Goal: Find specific page/section: Find specific page/section

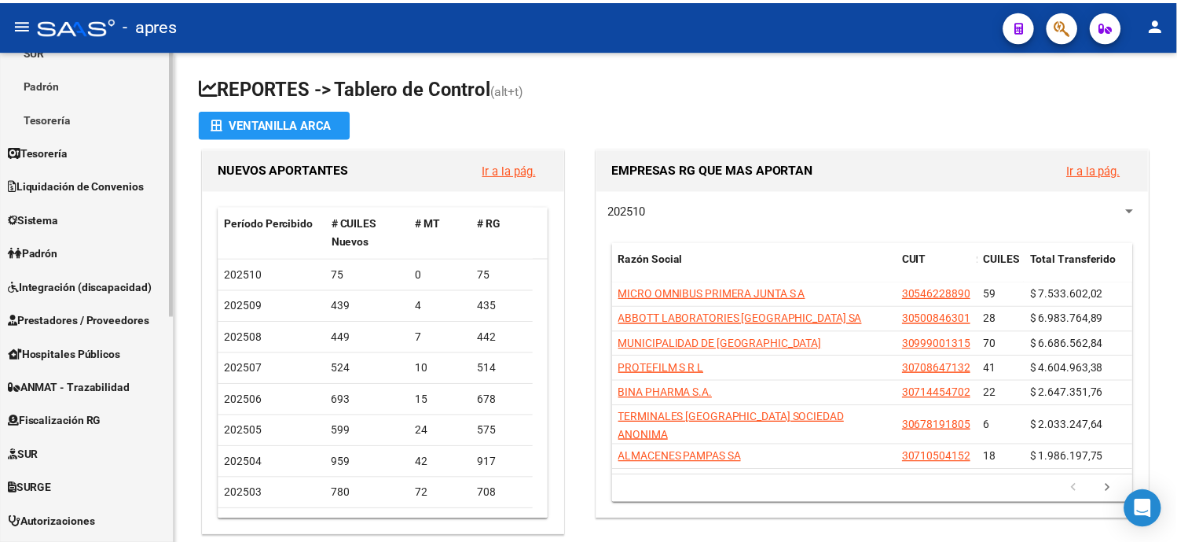
scroll to position [262, 0]
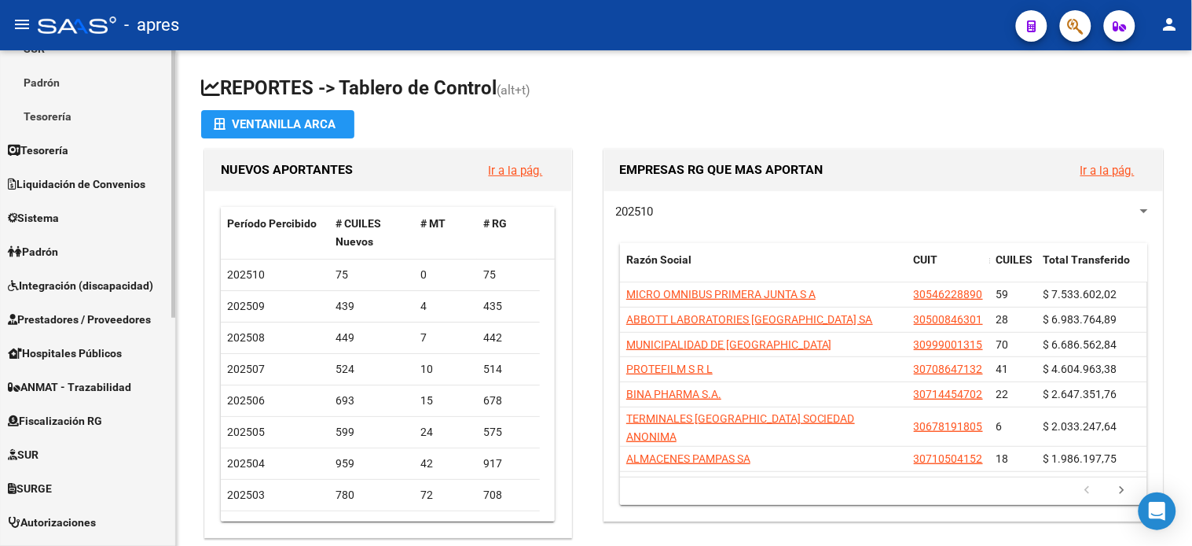
click at [52, 417] on span "Fiscalización RG" at bounding box center [55, 420] width 94 height 17
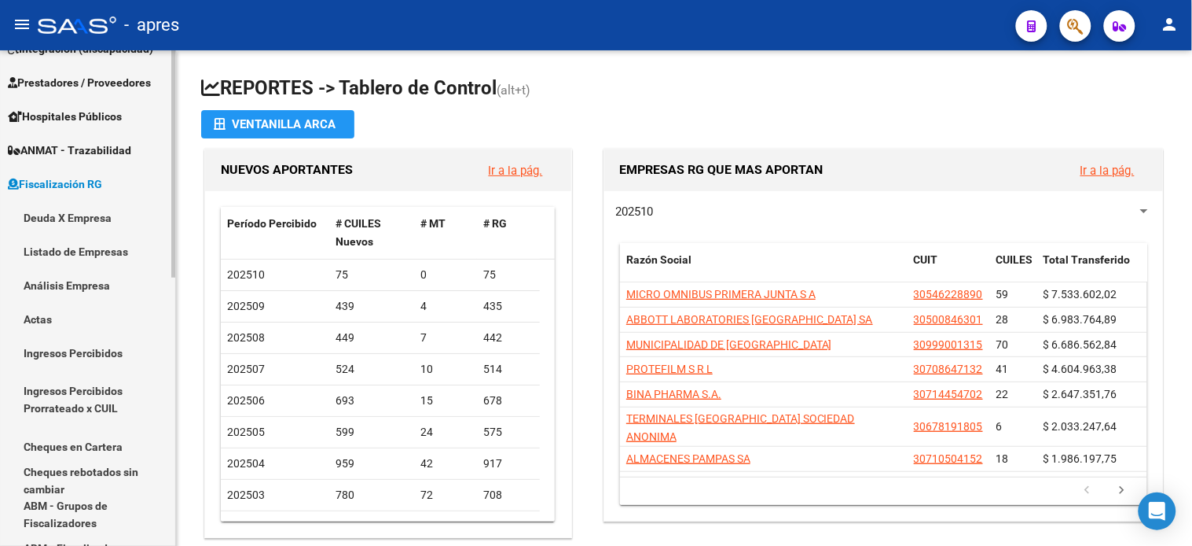
click at [77, 256] on link "Listado de Empresas" at bounding box center [87, 251] width 175 height 34
click at [95, 255] on link "Listado de Empresas" at bounding box center [87, 251] width 175 height 34
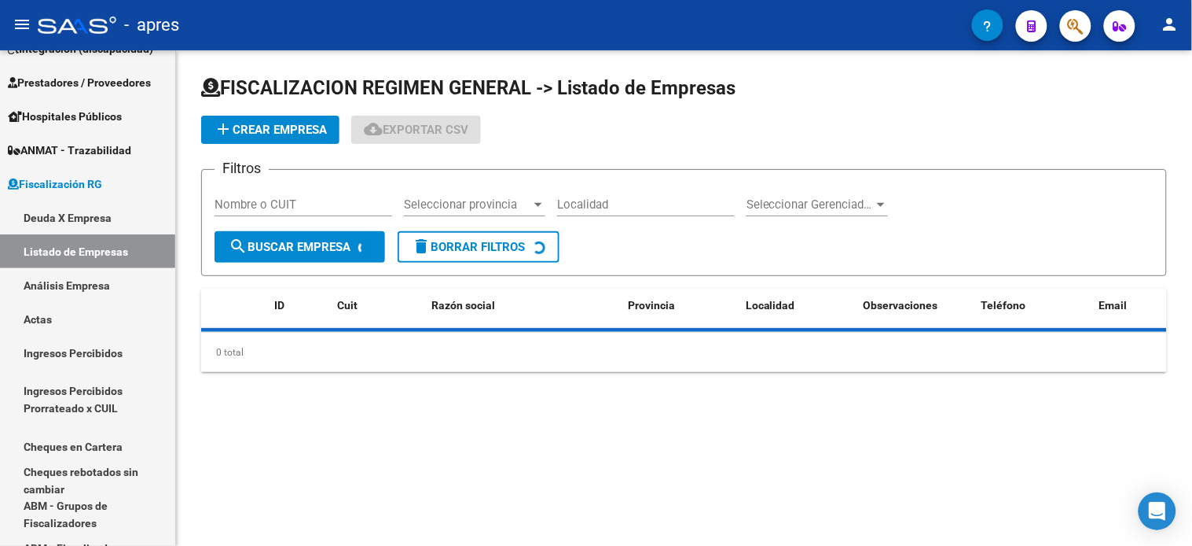
drag, startPoint x: 277, startPoint y: 202, endPoint x: 329, endPoint y: 203, distance: 51.9
click at [277, 202] on input "Nombre o CUIT" at bounding box center [304, 204] width 178 height 14
paste input "[PERSON_NAME]"
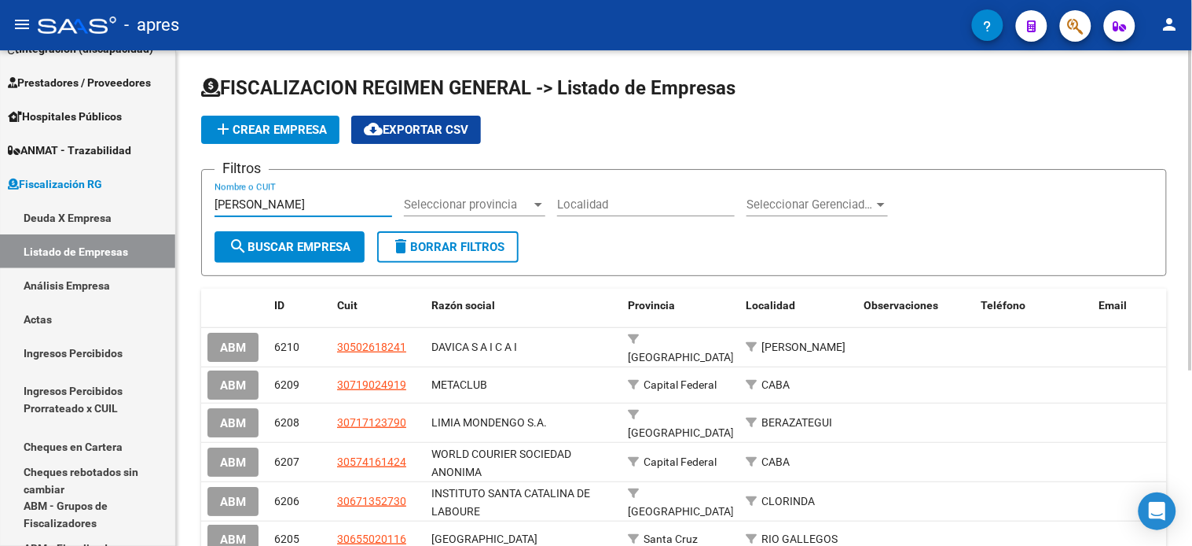
click at [296, 201] on input "[PERSON_NAME]" at bounding box center [304, 204] width 178 height 14
type input "[PERSON_NAME]"
click at [299, 237] on button "search Buscar Empresa" at bounding box center [290, 246] width 150 height 31
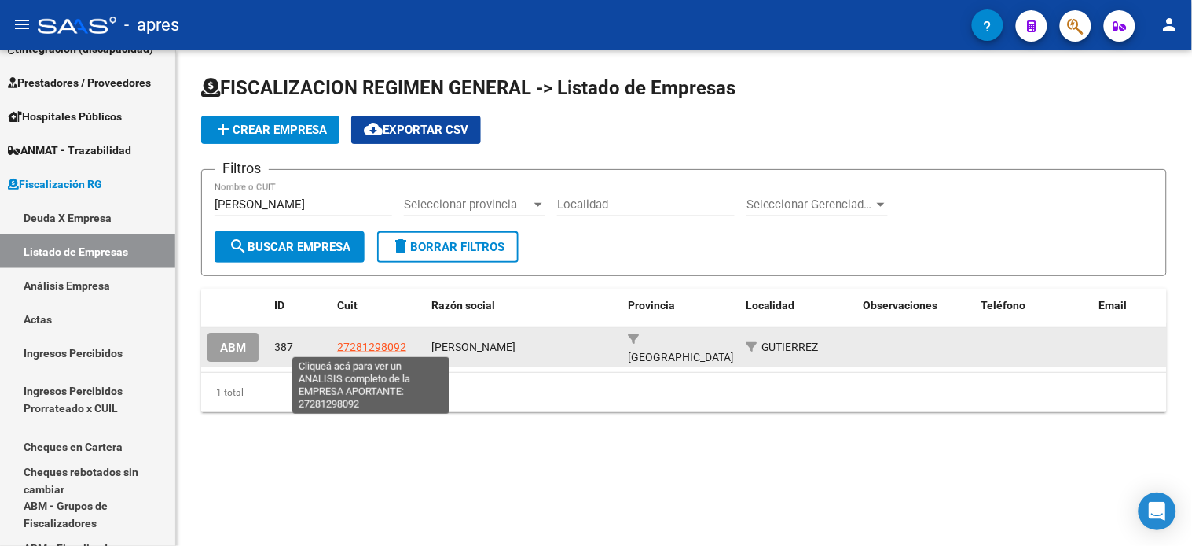
click at [359, 342] on span "27281298092" at bounding box center [371, 346] width 69 height 13
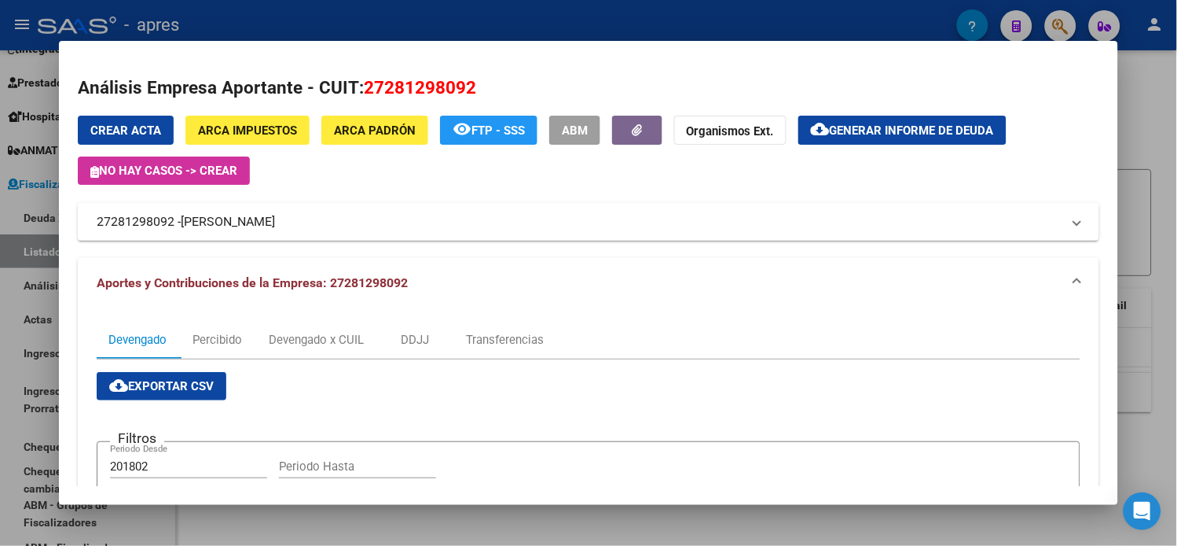
click at [847, 129] on span "Generar informe de deuda" at bounding box center [912, 130] width 164 height 14
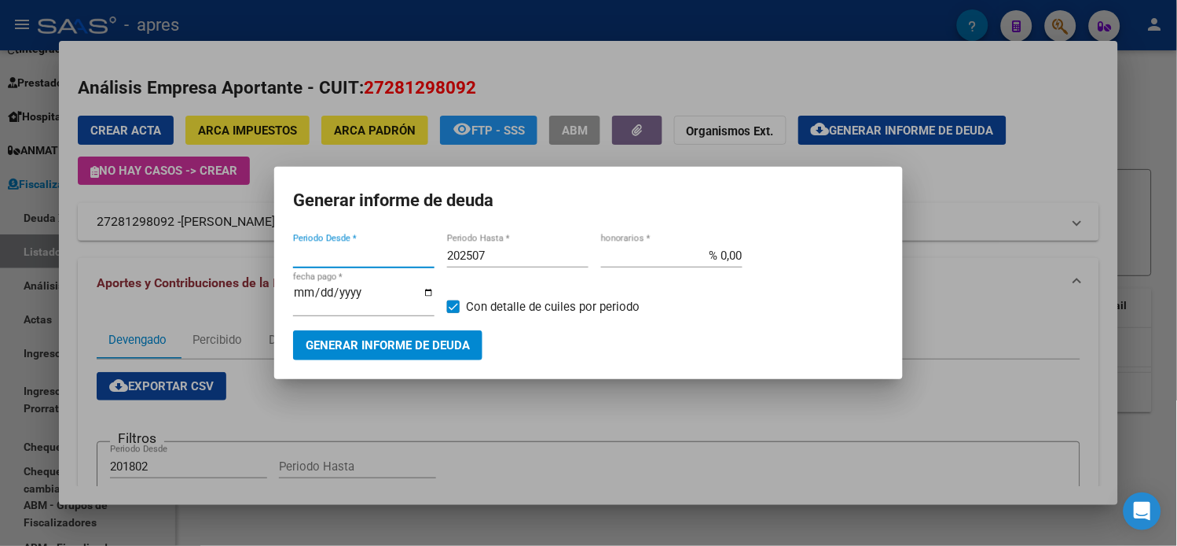
type input "201802"
click at [501, 263] on input "202507" at bounding box center [517, 255] width 141 height 14
type input "202509"
click at [373, 342] on span "Generar informe de deuda" at bounding box center [388, 346] width 164 height 14
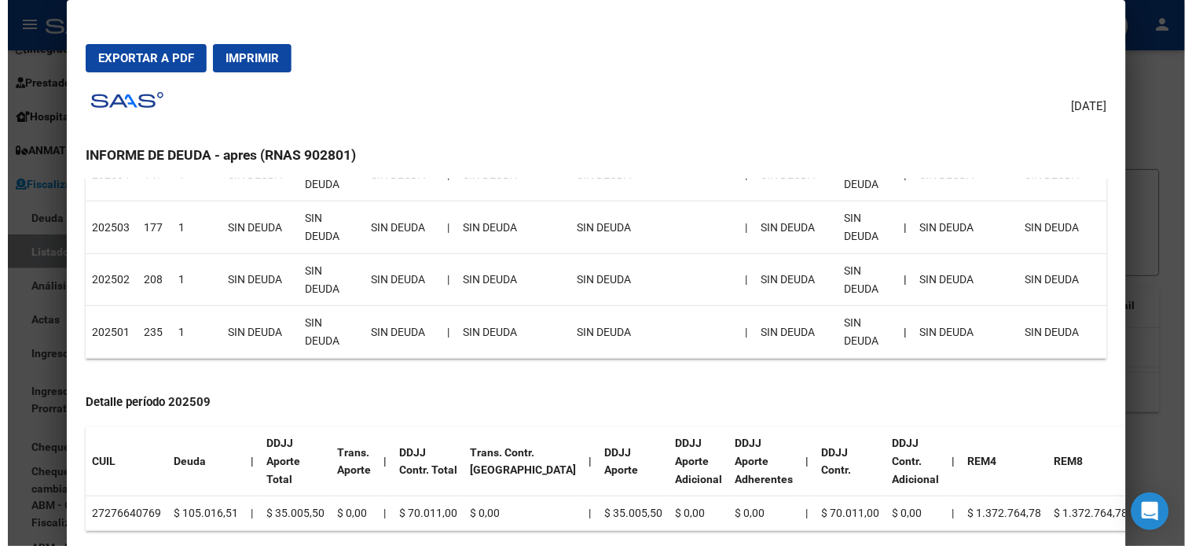
scroll to position [611, 0]
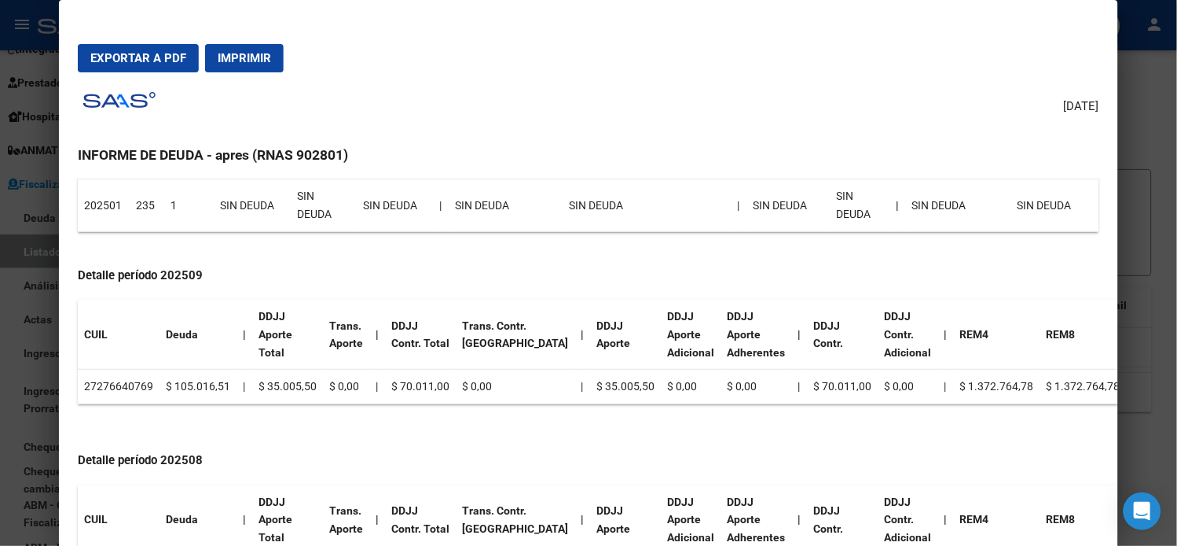
click at [127, 382] on td "27276640769" at bounding box center [119, 386] width 82 height 35
copy td "27276640769"
click at [24, 52] on div at bounding box center [588, 273] width 1177 height 546
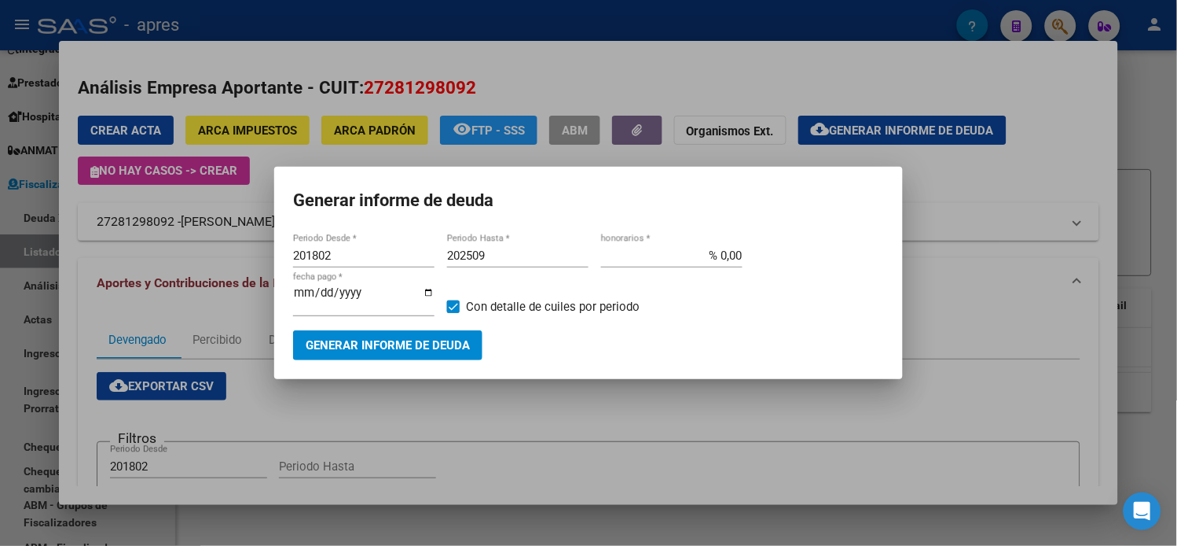
click at [20, 269] on div at bounding box center [588, 273] width 1177 height 546
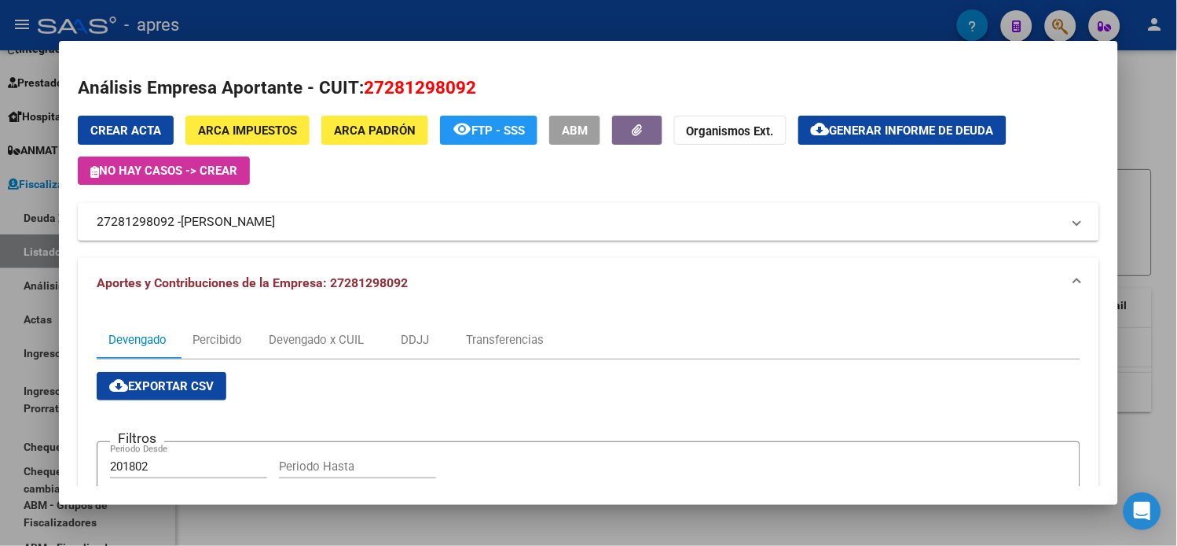
click at [25, 299] on div at bounding box center [588, 273] width 1177 height 546
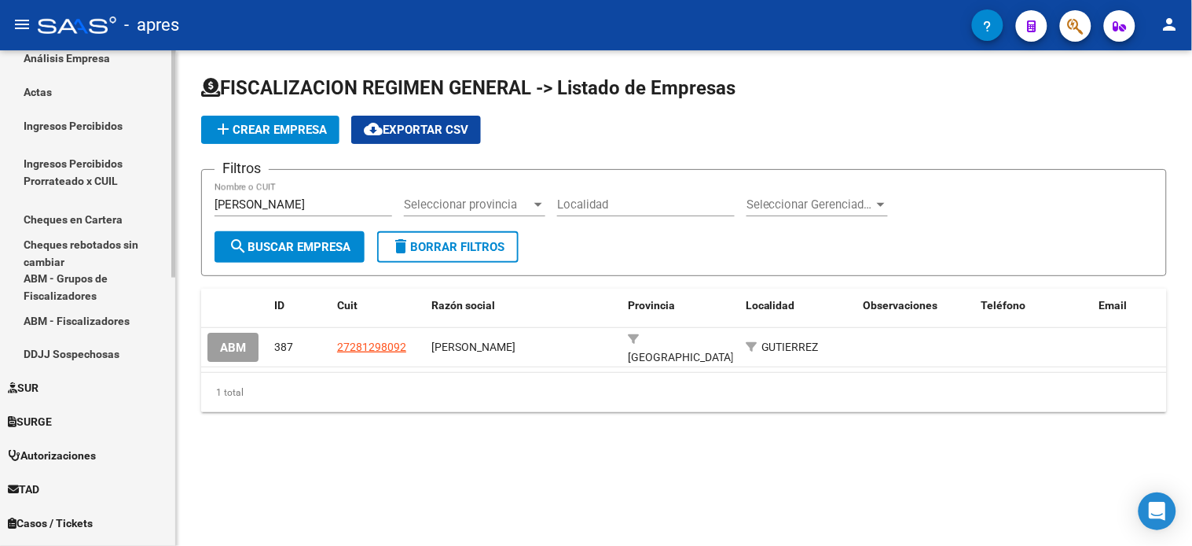
scroll to position [584, 0]
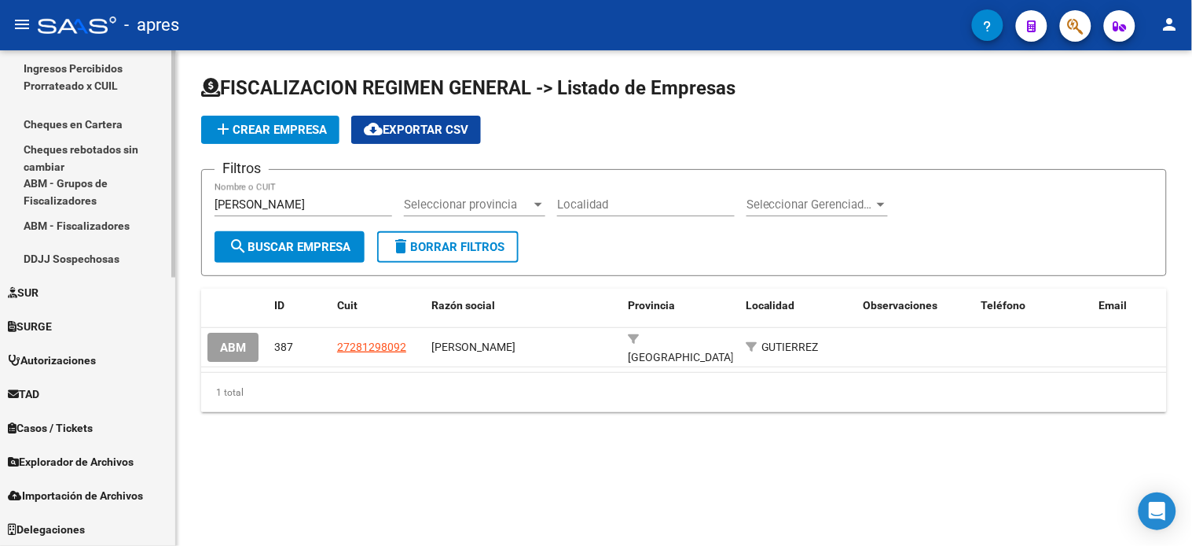
click at [68, 465] on span "Explorador de Archivos" at bounding box center [71, 462] width 126 height 17
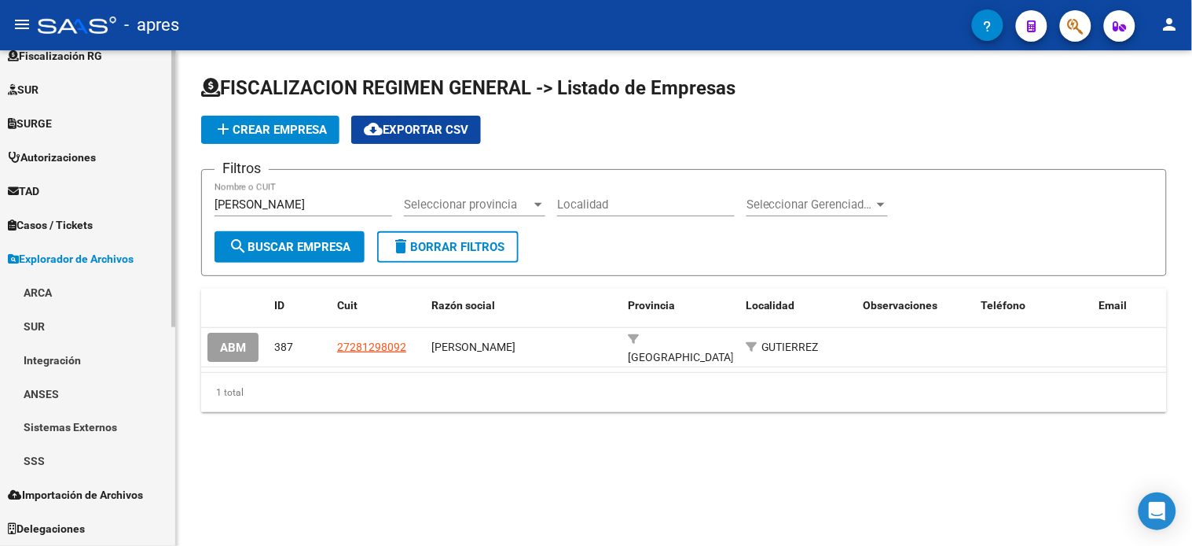
scroll to position [389, 0]
click at [50, 294] on link "ARCA" at bounding box center [87, 293] width 175 height 34
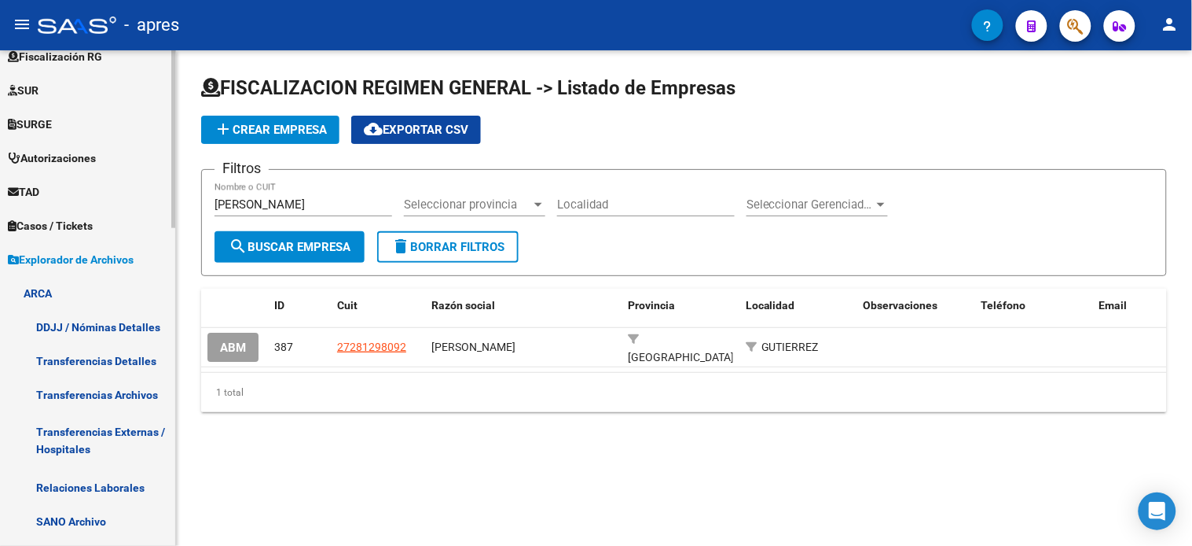
click at [66, 256] on span "Explorador de Archivos" at bounding box center [71, 259] width 126 height 17
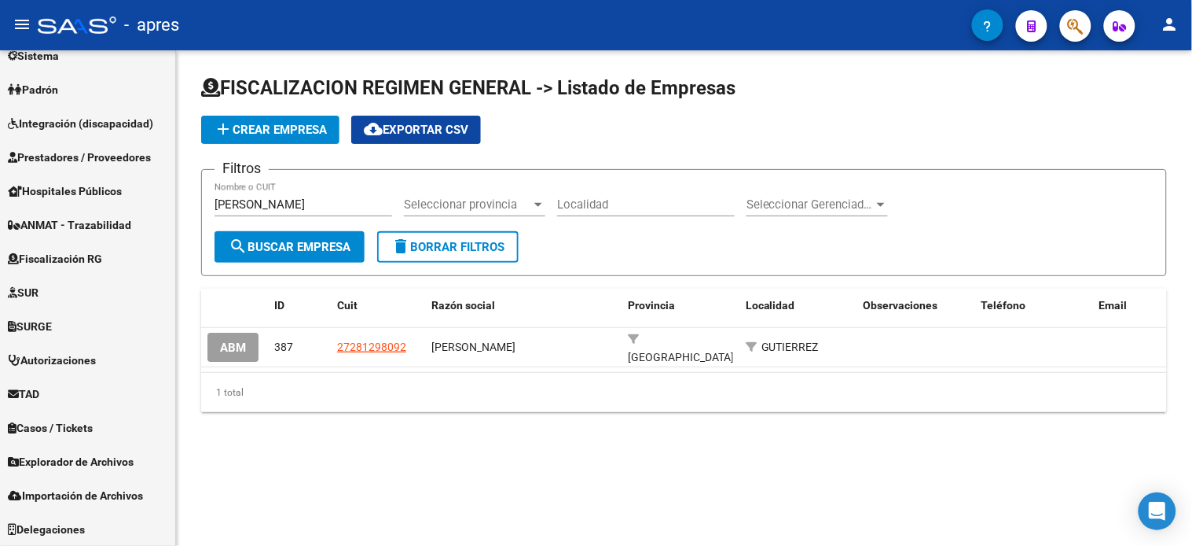
scroll to position [186, 0]
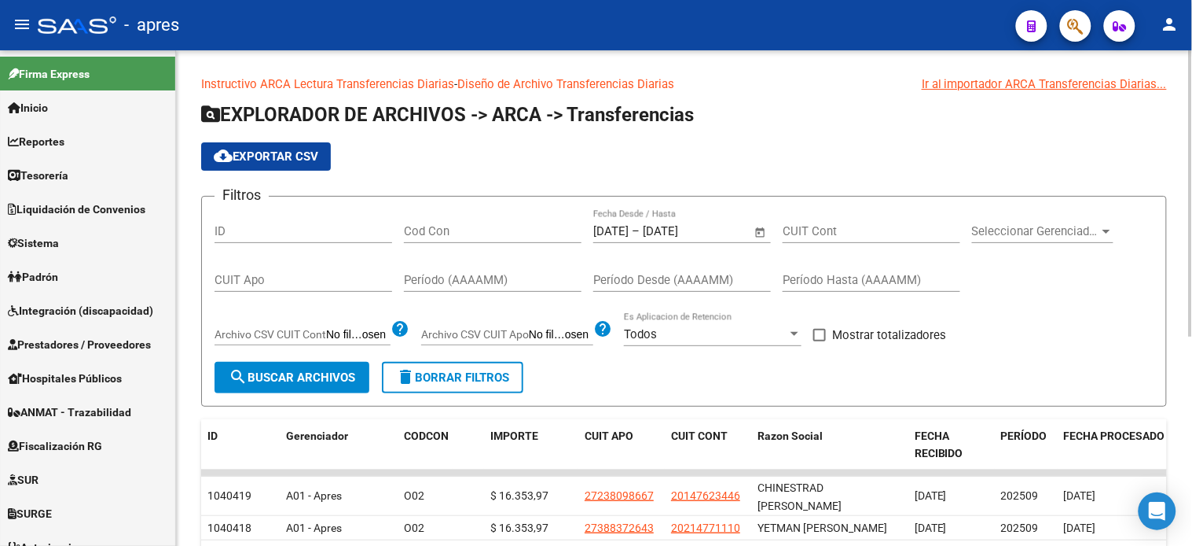
click at [308, 279] on input "CUIT Apo" at bounding box center [304, 280] width 178 height 14
paste input "27-27664076-9"
type input "27-27664076-9"
drag, startPoint x: 460, startPoint y: 281, endPoint x: 484, endPoint y: 278, distance: 24.6
click at [460, 281] on input "Período (AAAAMM)" at bounding box center [493, 280] width 178 height 14
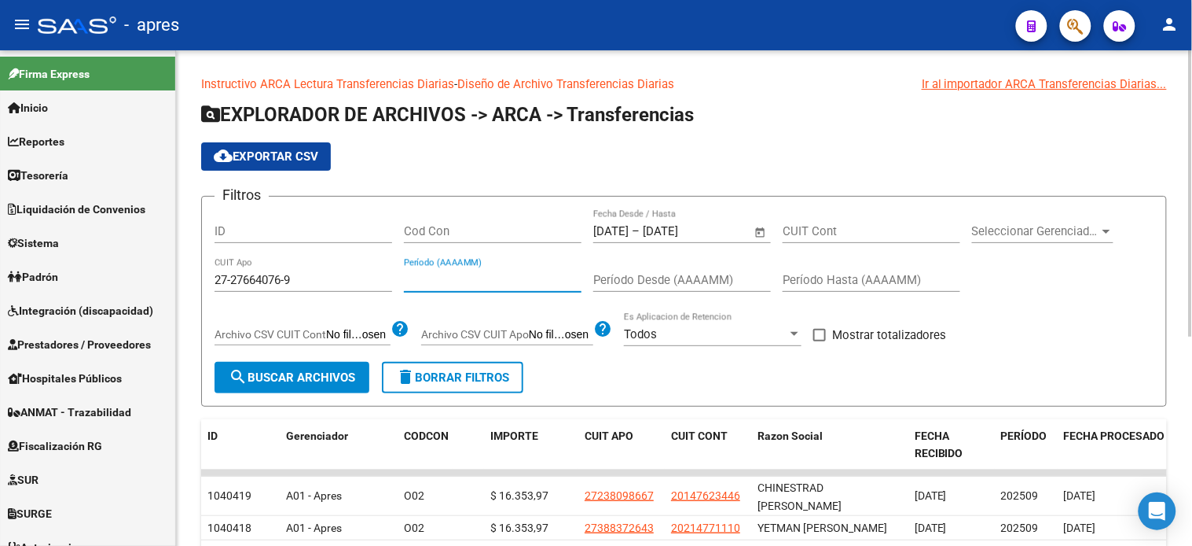
click at [759, 236] on span "Open calendar" at bounding box center [761, 232] width 38 height 38
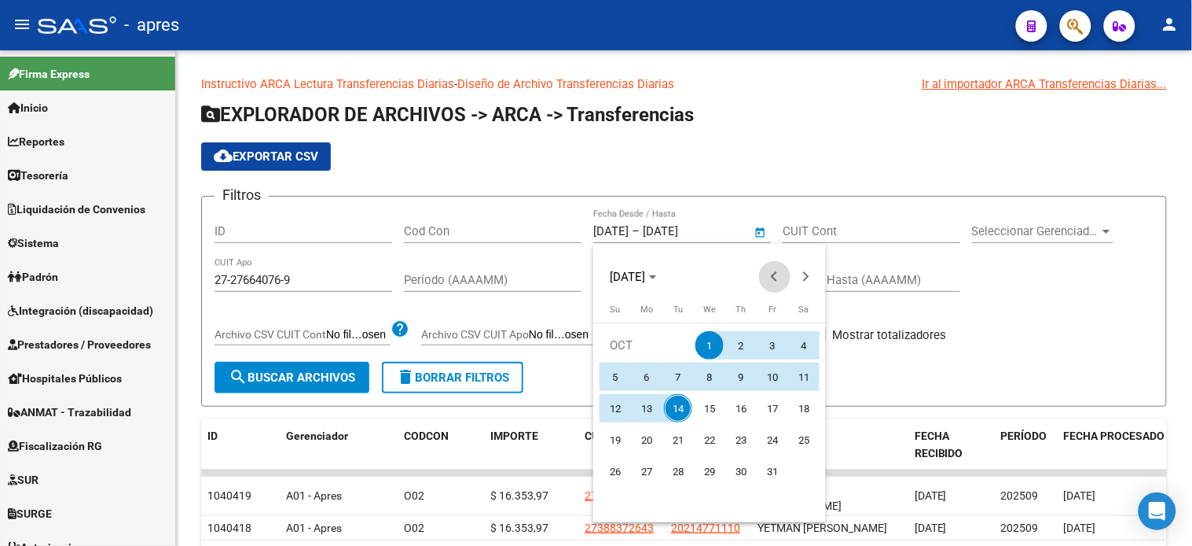
click at [773, 270] on span "Previous month" at bounding box center [774, 276] width 31 height 31
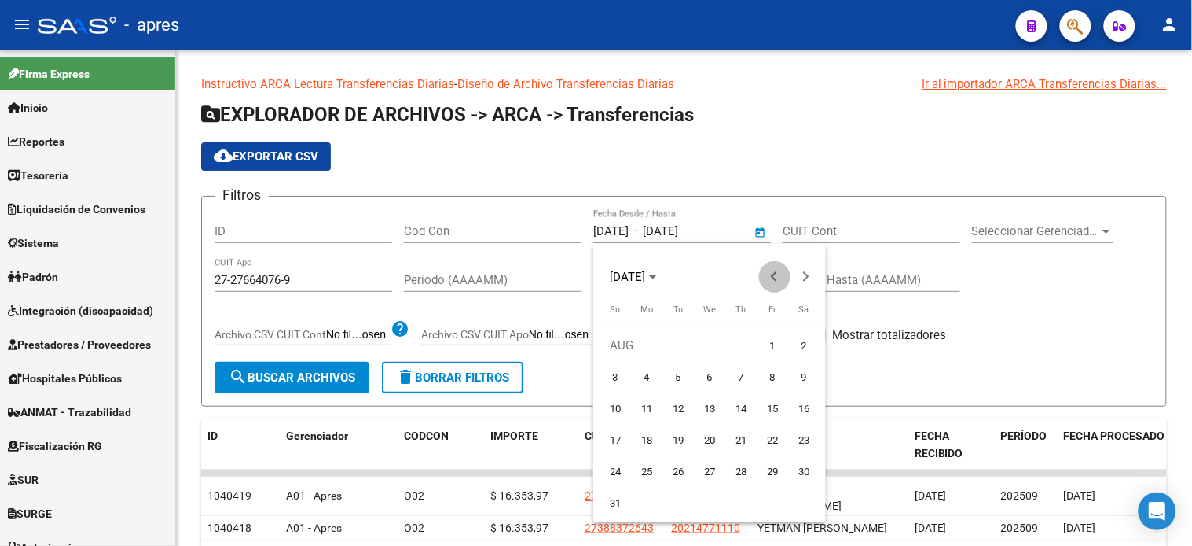
click at [773, 270] on span "Previous month" at bounding box center [774, 276] width 31 height 31
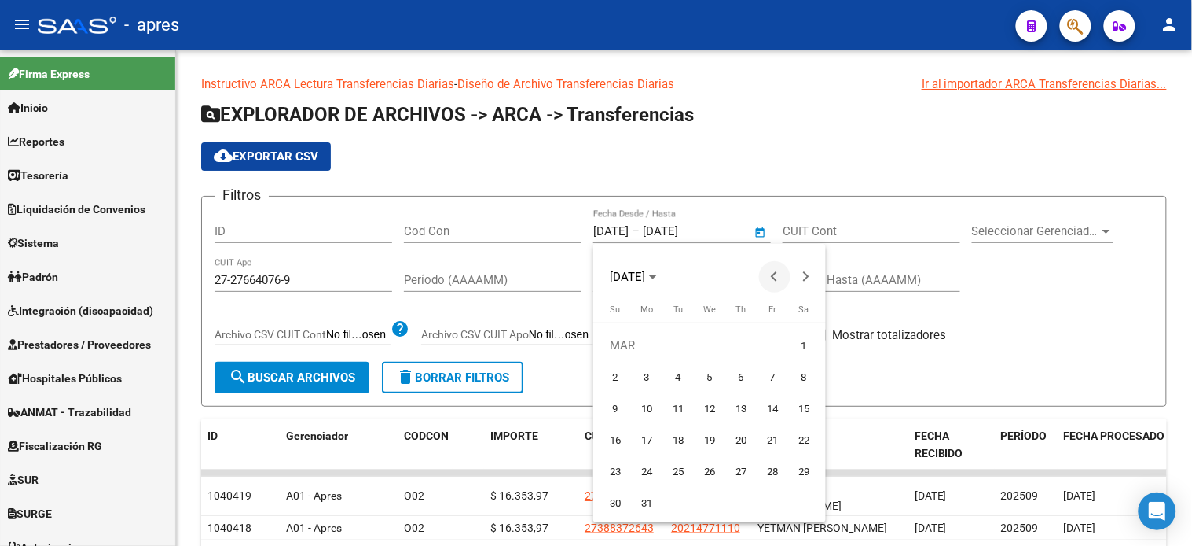
click at [773, 270] on span "Previous month" at bounding box center [774, 276] width 31 height 31
click at [709, 351] on span "1" at bounding box center [710, 345] width 28 height 28
type input "01/01/2025"
click at [810, 283] on span "Next month" at bounding box center [806, 276] width 31 height 31
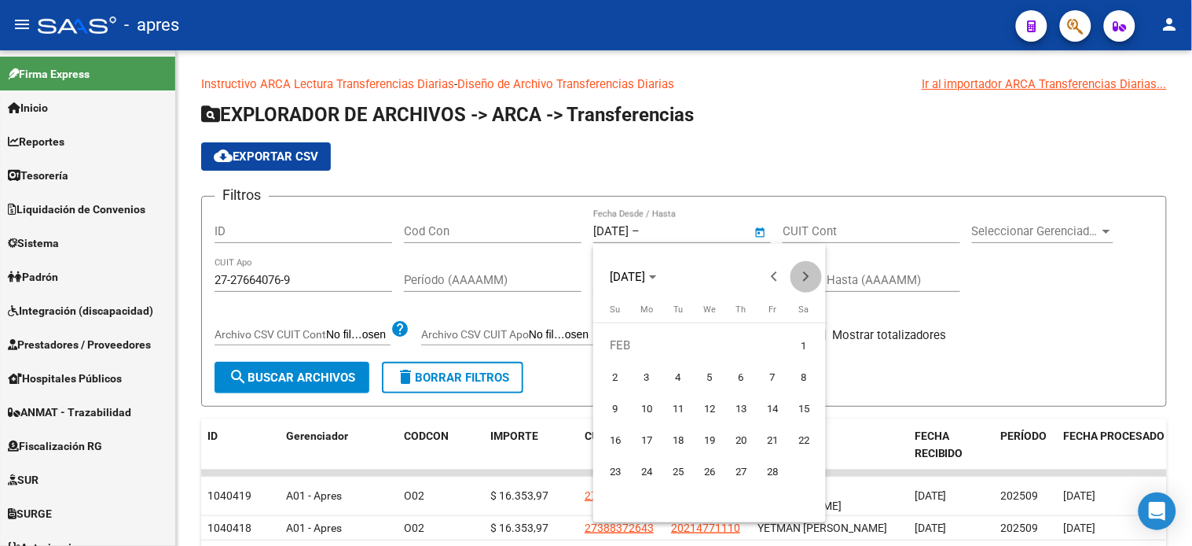
click at [810, 283] on span "Next month" at bounding box center [806, 276] width 31 height 31
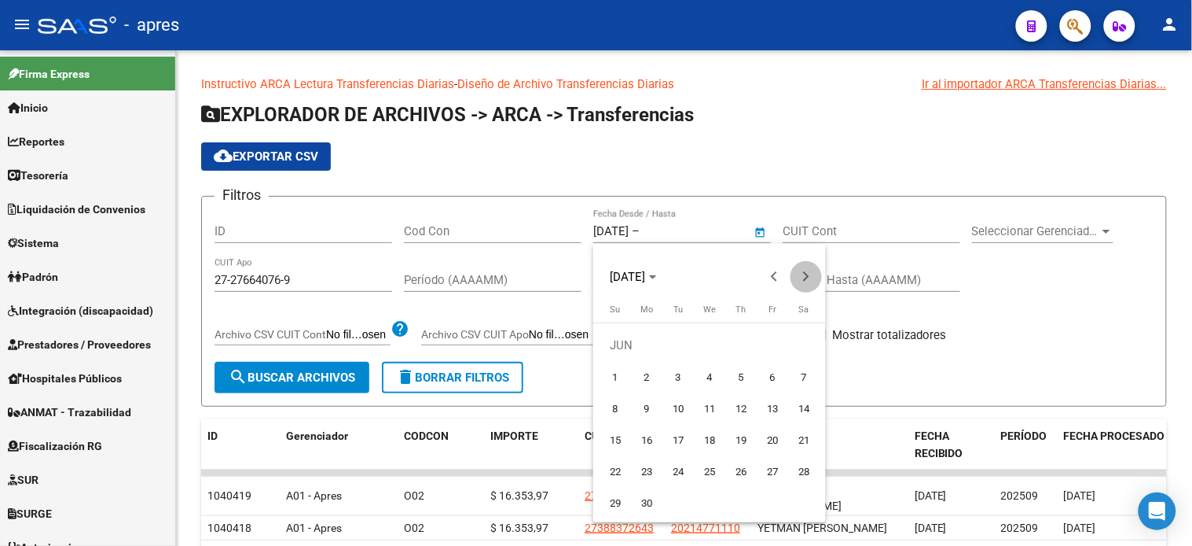
click at [810, 283] on span "Next month" at bounding box center [806, 276] width 31 height 31
click at [808, 283] on span "Next month" at bounding box center [806, 276] width 31 height 31
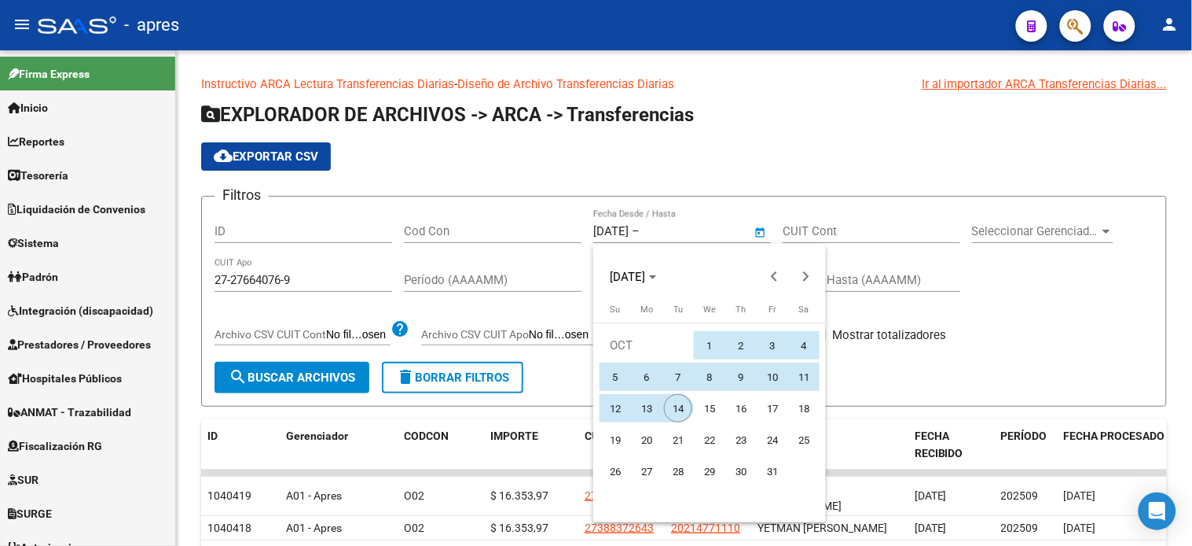
click at [671, 417] on span "14" at bounding box center [678, 408] width 28 height 28
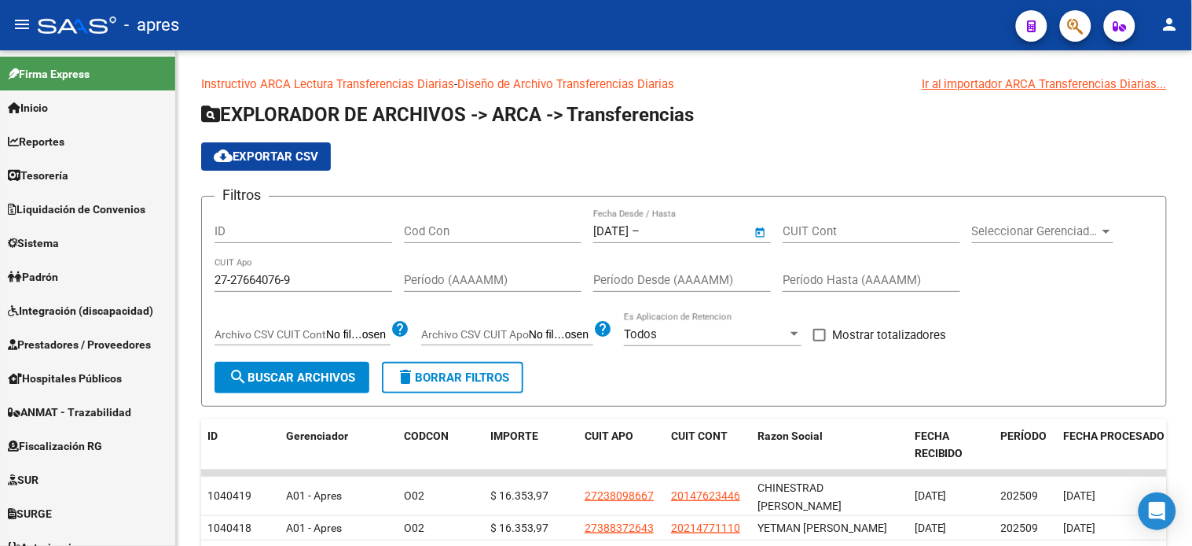
type input "[DATE]"
click at [242, 388] on button "search Buscar Archivos" at bounding box center [292, 377] width 155 height 31
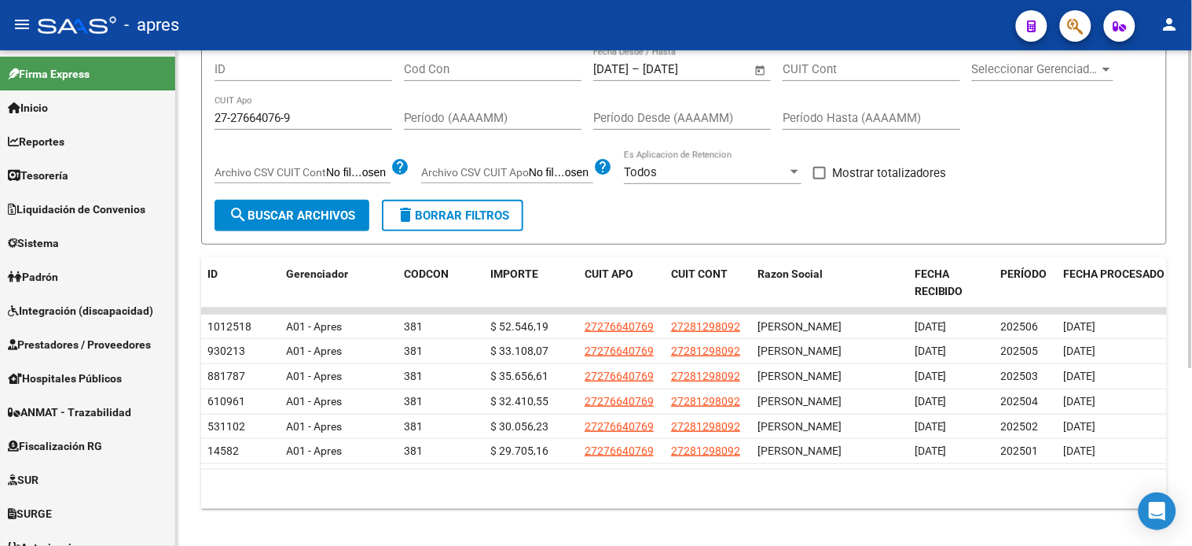
scroll to position [174, 0]
